Goal: Find specific page/section: Find specific page/section

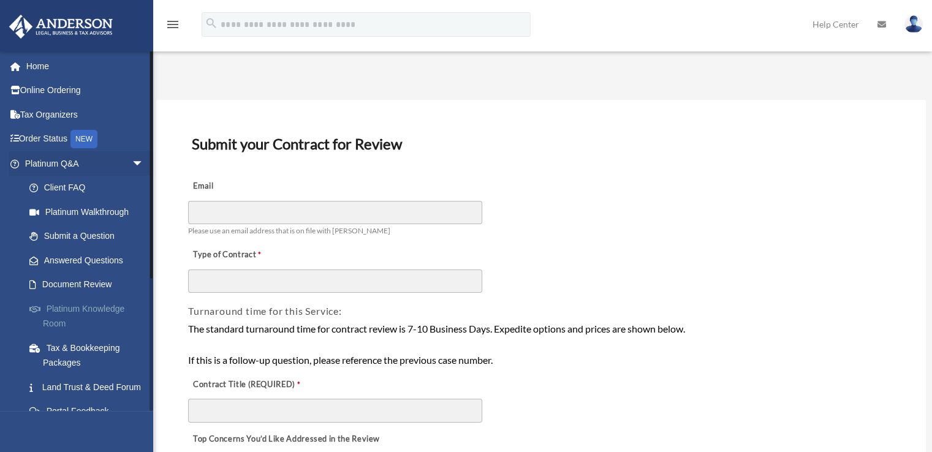
click at [83, 306] on link "Platinum Knowledge Room" at bounding box center [89, 316] width 145 height 39
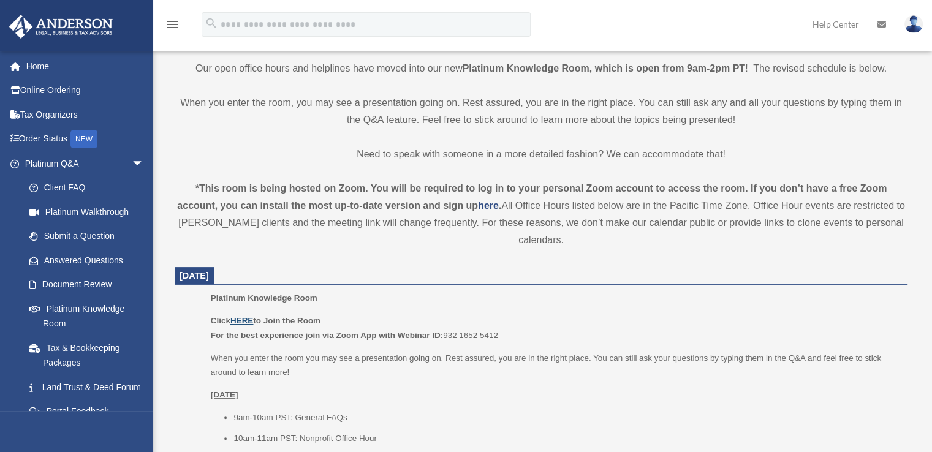
scroll to position [306, 0]
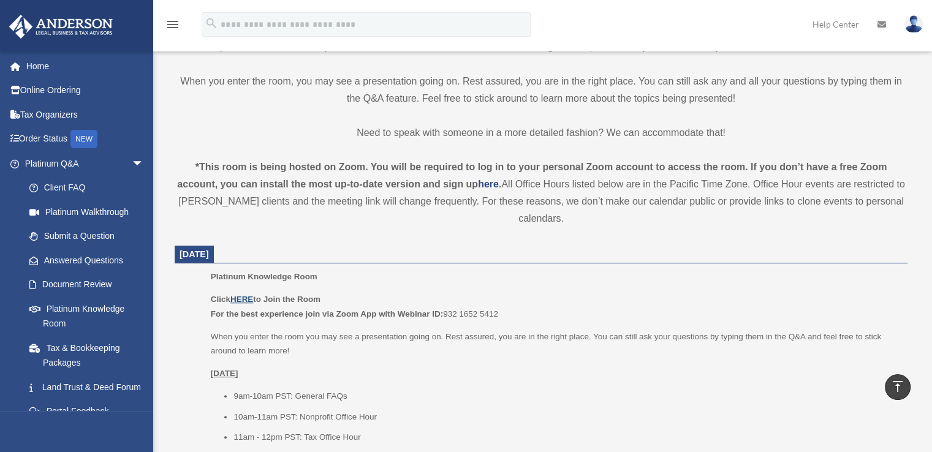
click at [252, 301] on u "HERE" at bounding box center [241, 299] width 23 height 9
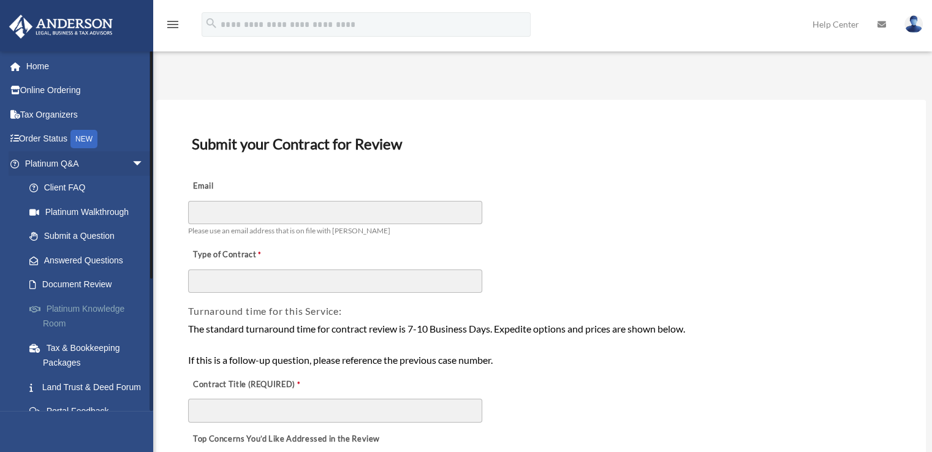
click at [64, 314] on link "Platinum Knowledge Room" at bounding box center [89, 316] width 145 height 39
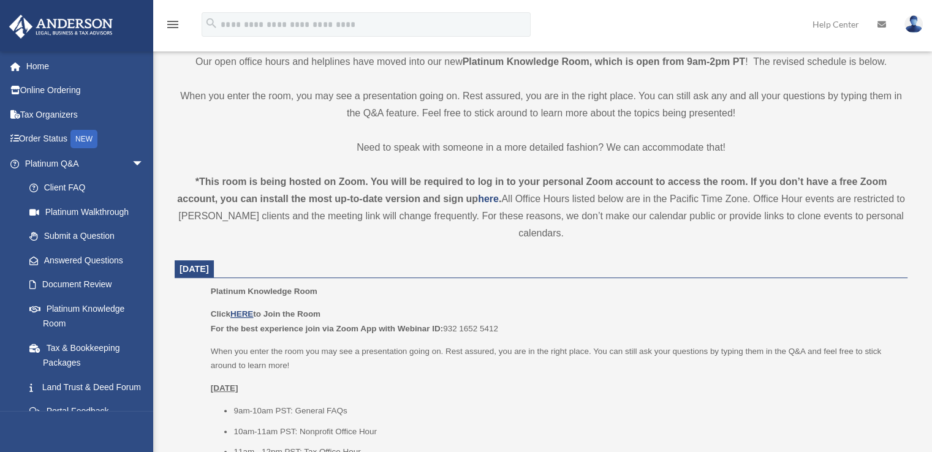
scroll to position [429, 0]
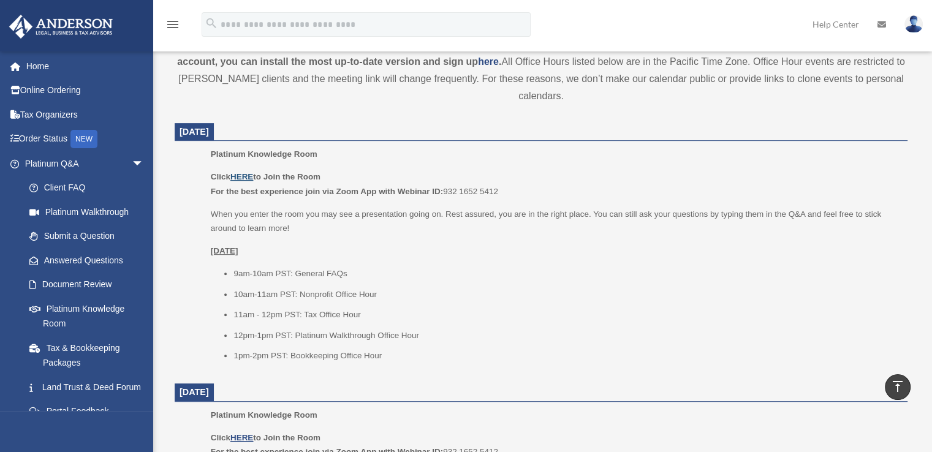
click at [243, 177] on u "HERE" at bounding box center [241, 176] width 23 height 9
